Goal: Obtain resource: Obtain resource

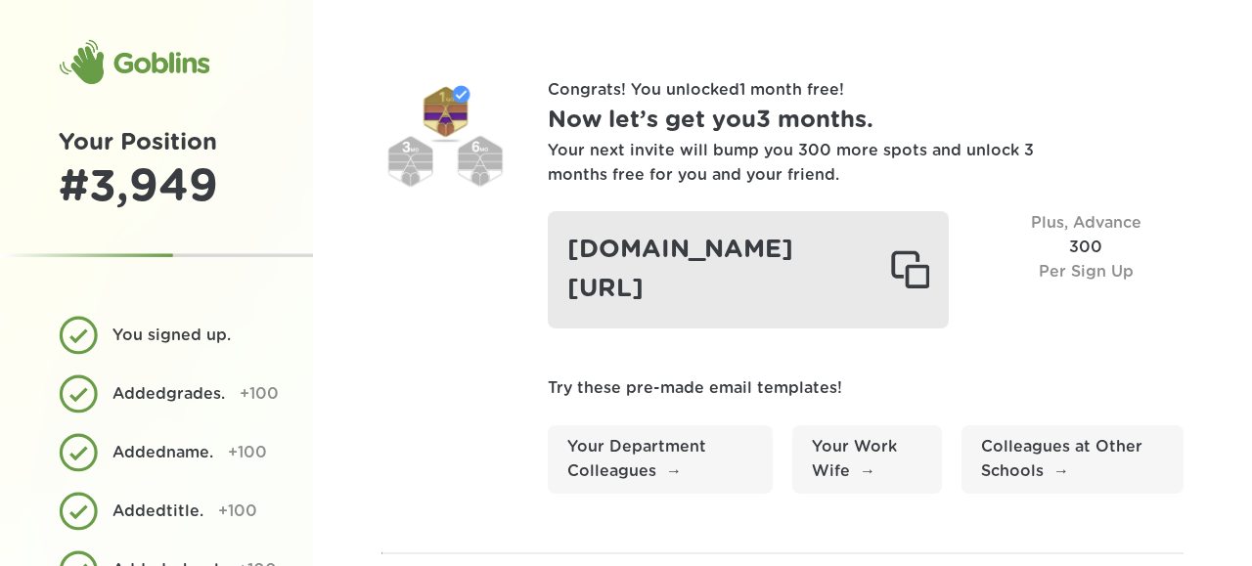
click at [922, 265] on div at bounding box center [909, 269] width 39 height 39
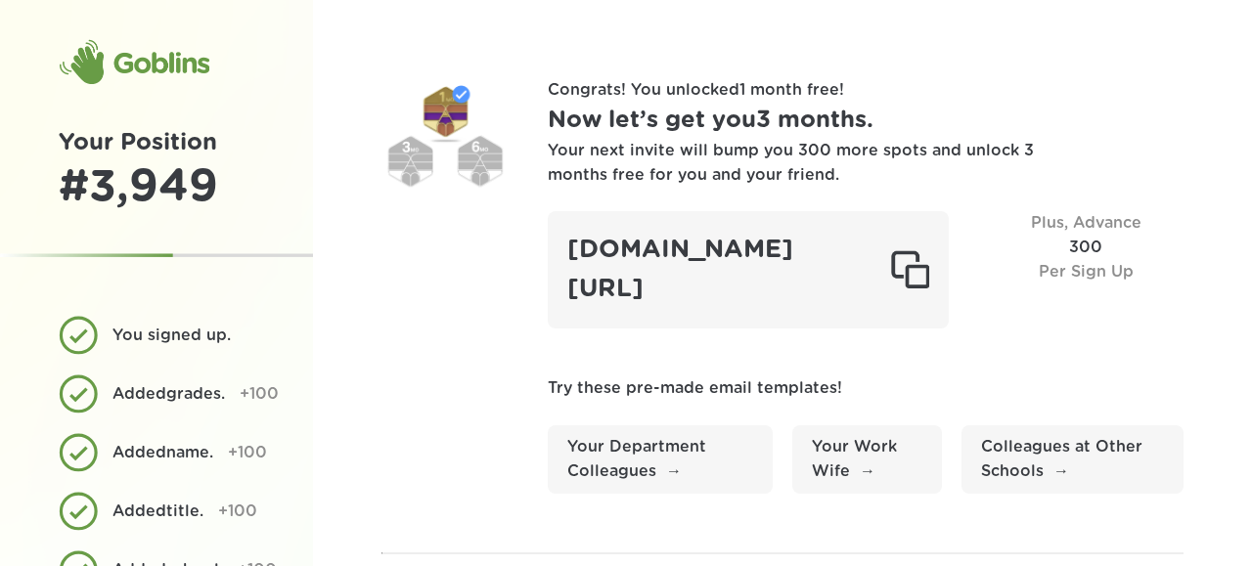
click at [957, 177] on div "Your next invite will bump you 300 more spots and unlock 3 months free for you …" at bounding box center [792, 163] width 489 height 49
click at [171, 66] on div "Goblins" at bounding box center [134, 62] width 151 height 47
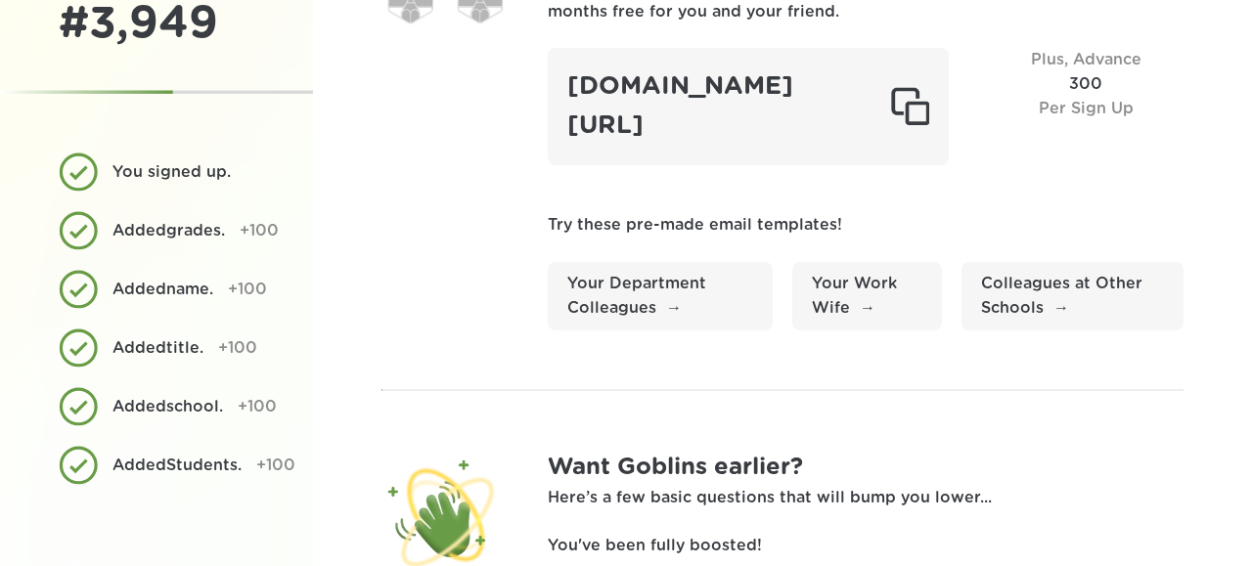
scroll to position [251, 0]
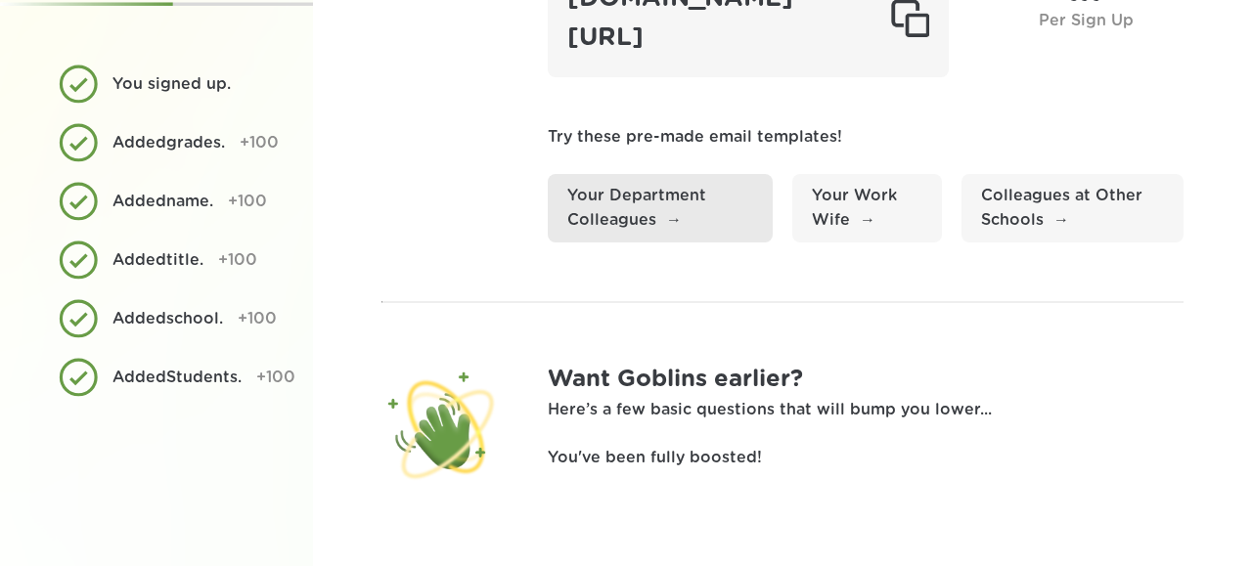
click at [630, 214] on link "Your Department Colleagues" at bounding box center [660, 208] width 225 height 68
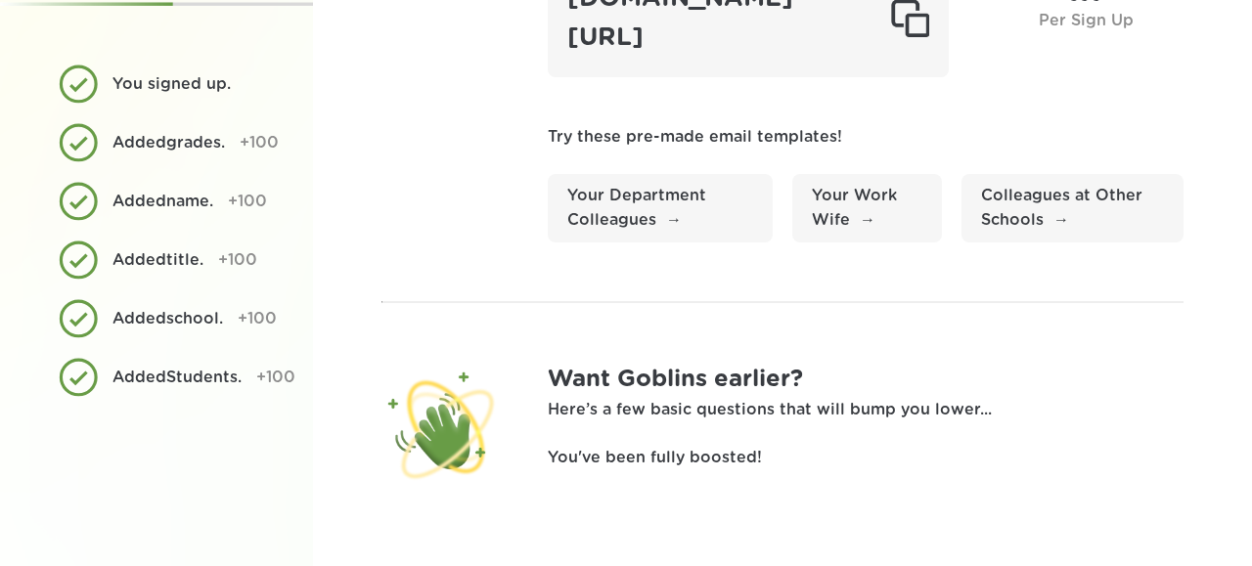
click at [694, 375] on h1 "Want Goblins earlier?" at bounding box center [866, 380] width 636 height 36
click at [694, 441] on div "Want Goblins earlier? Here’s a few basic questions that will bump you lower... …" at bounding box center [866, 425] width 636 height 127
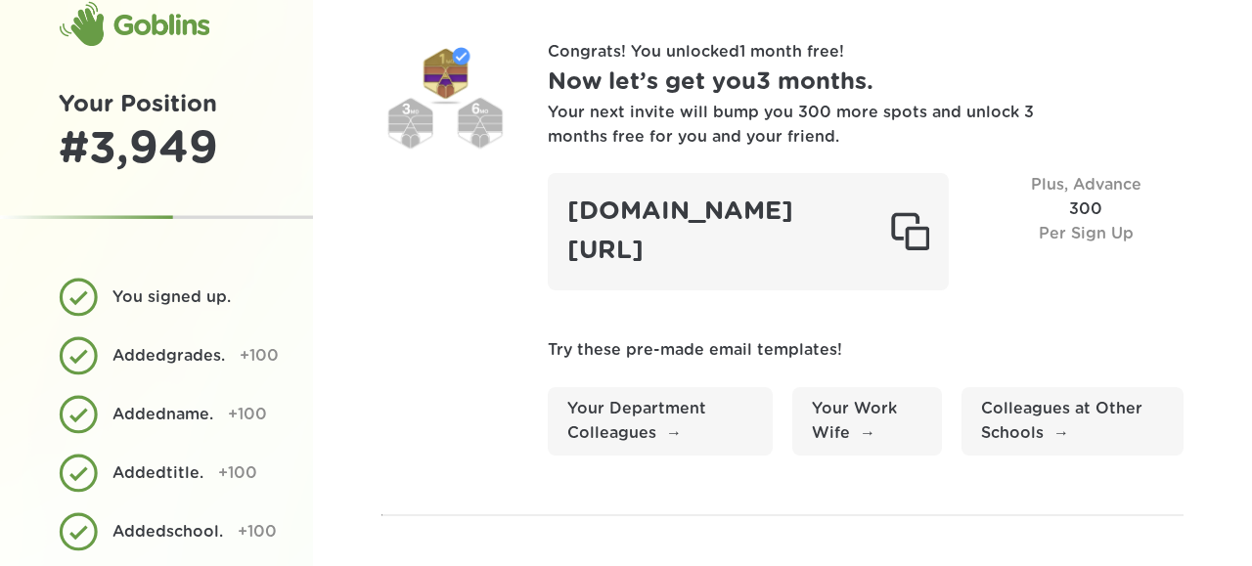
scroll to position [0, 0]
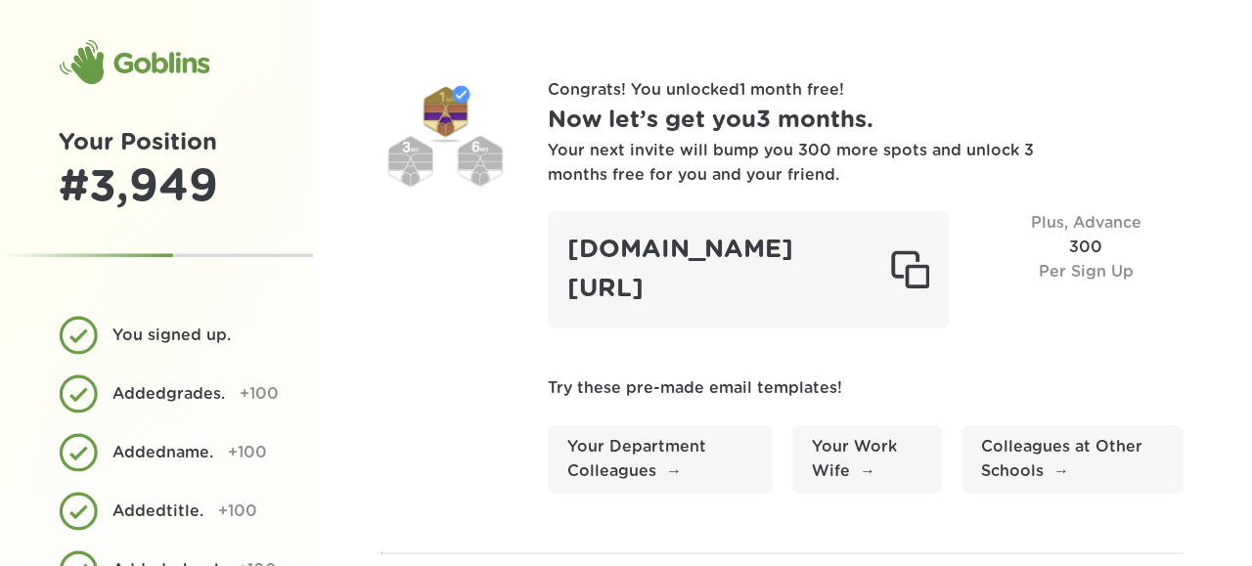
click at [967, 338] on div "Congrats! You unlocked 1 month free ! Now let’s get you 3 months . Your next in…" at bounding box center [866, 286] width 636 height 416
click at [418, 345] on section "Congrats! You unlocked 1 month free ! Now let’s get you 3 months . Your next in…" at bounding box center [782, 286] width 802 height 416
click at [186, 66] on div "Goblins" at bounding box center [134, 62] width 151 height 47
click at [150, 88] on div "Goblins Your Position # 3,949 You signed up. Added grades . +100 Added name . +…" at bounding box center [156, 409] width 313 height 819
click at [468, 276] on section "Congrats! You unlocked 1 month free ! Now let’s get you 3 months . Your next in…" at bounding box center [782, 286] width 802 height 416
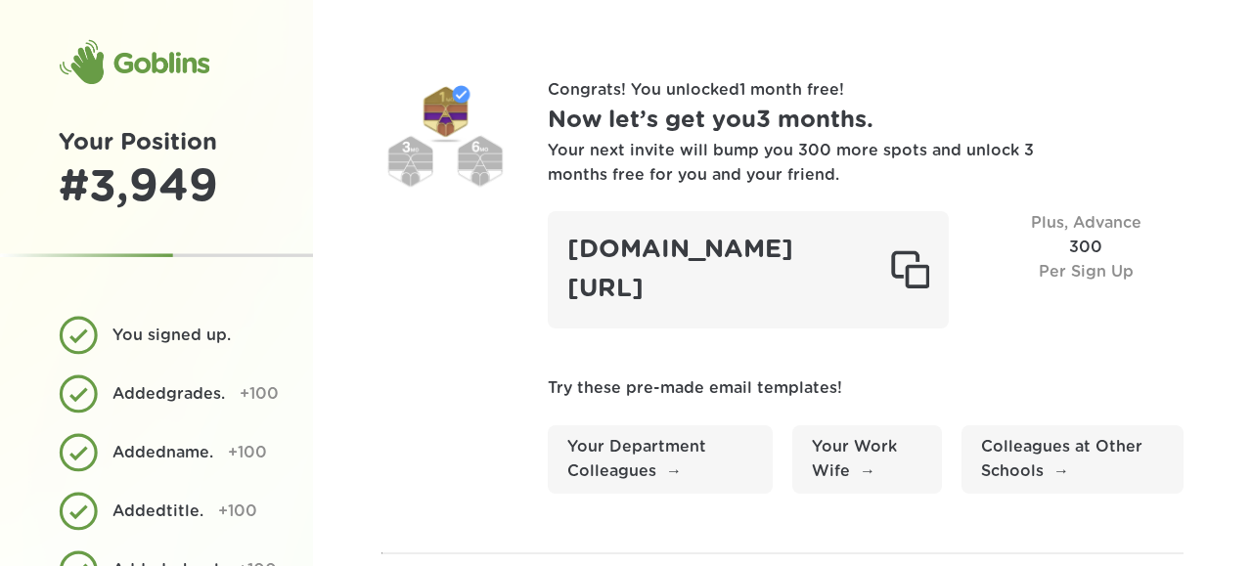
click at [517, 50] on div "Congrats! You unlocked 1 month free ! Now let’s get you 3 months . Your next in…" at bounding box center [782, 409] width 939 height 819
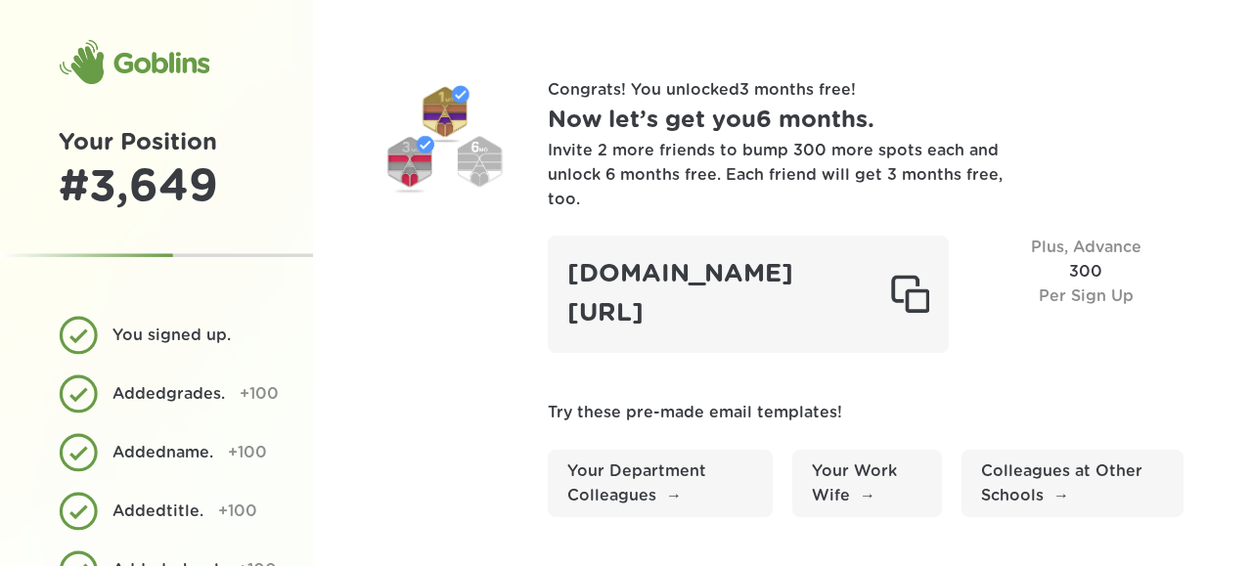
click at [1027, 107] on h1 "Now let’s get you 6 months ." at bounding box center [866, 121] width 636 height 36
click at [423, 230] on section "Congrats! You unlocked 3 months free ! Now let’s get you 6 months . Invite 2 mo…" at bounding box center [782, 297] width 802 height 439
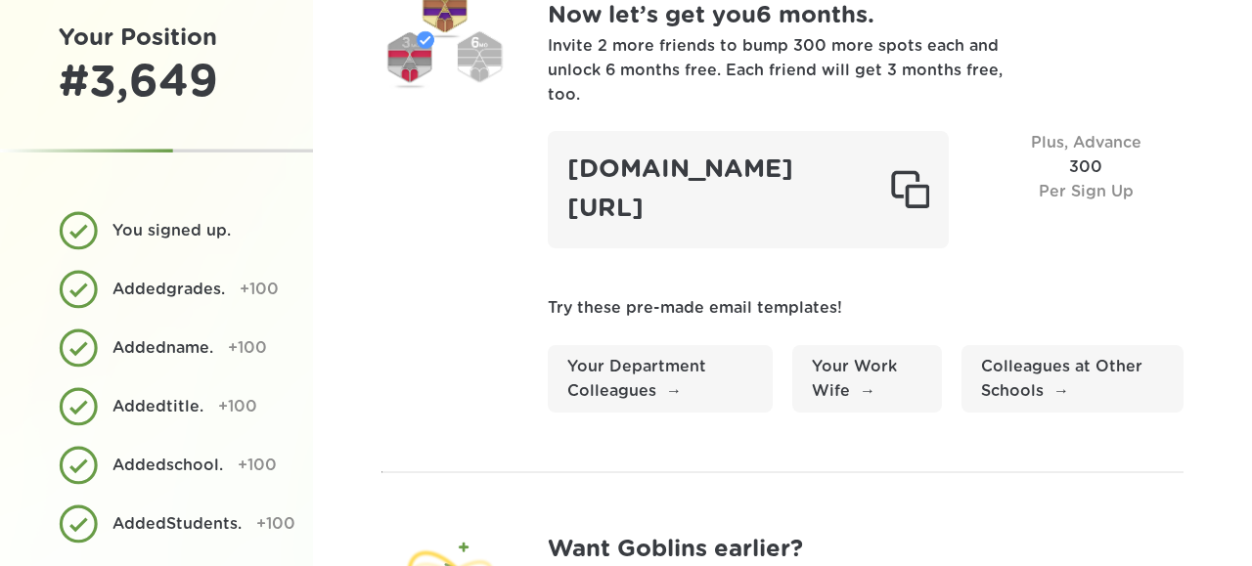
scroll to position [280, 0]
